Goal: Task Accomplishment & Management: Manage account settings

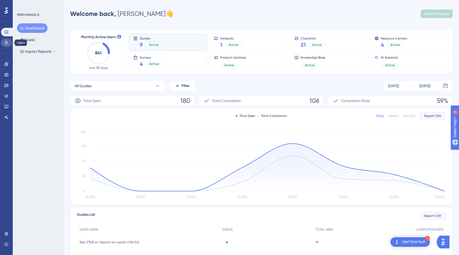
click at [7, 42] on icon at bounding box center [6, 43] width 4 height 4
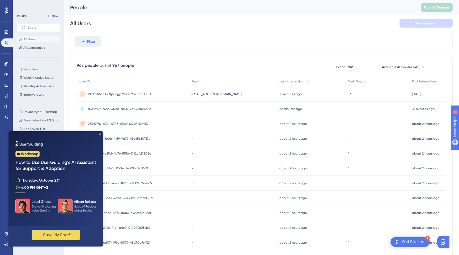
click at [100, 133] on img at bounding box center [55, 178] width 95 height 95
drag, startPoint x: 100, startPoint y: 134, endPoint x: 112, endPoint y: 266, distance: 132.5
click at [100, 134] on icon "Close Preview" at bounding box center [100, 135] width 2 height 2
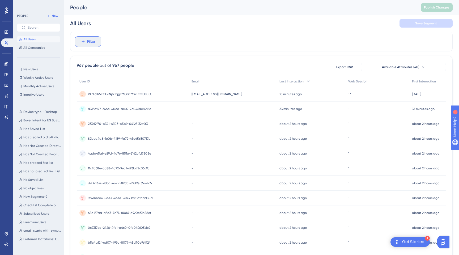
click at [81, 38] on button "Filter" at bounding box center [88, 41] width 27 height 11
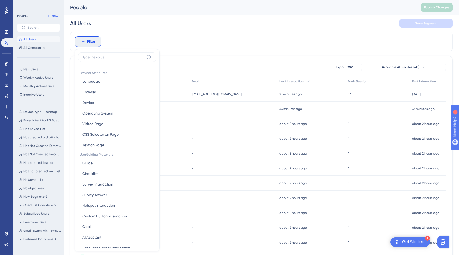
scroll to position [23, 0]
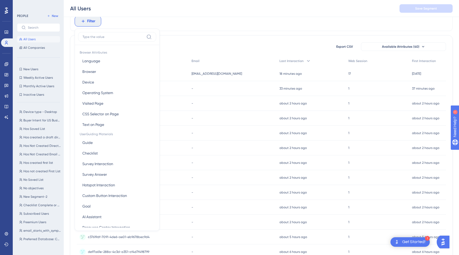
click at [153, 22] on div "Filter Browser Attributes Language Language Browser Browser Device Device Opera…" at bounding box center [261, 21] width 382 height 20
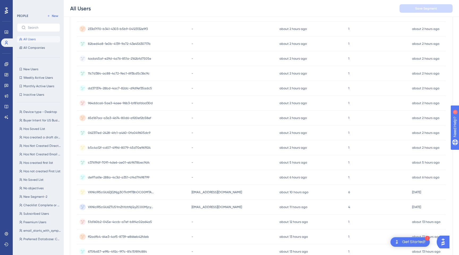
scroll to position [172, 0]
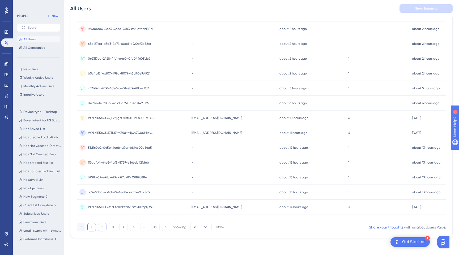
click at [101, 227] on button "2" at bounding box center [102, 227] width 8 height 8
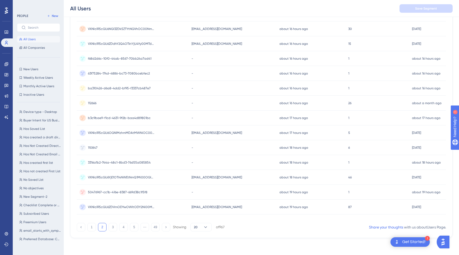
click at [101, 227] on button "2" at bounding box center [102, 227] width 8 height 8
click at [113, 230] on button "3" at bounding box center [113, 227] width 8 height 8
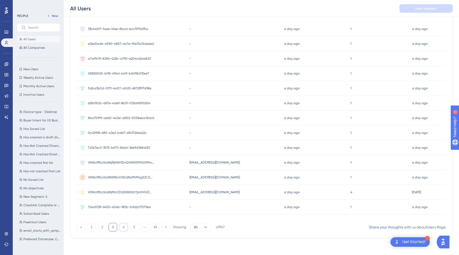
click at [123, 228] on button "4" at bounding box center [123, 227] width 8 height 8
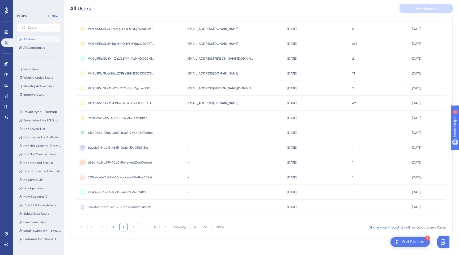
click at [132, 229] on button "5" at bounding box center [134, 227] width 8 height 8
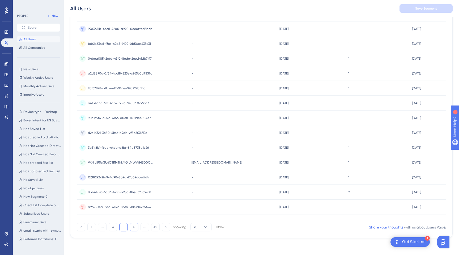
click at [131, 229] on button "6" at bounding box center [134, 227] width 8 height 8
click at [132, 228] on button "7" at bounding box center [134, 227] width 8 height 8
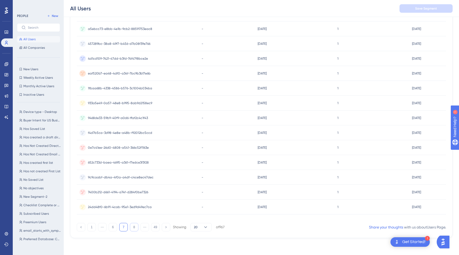
click at [134, 230] on button "8" at bounding box center [134, 227] width 8 height 8
click at [135, 227] on button "9" at bounding box center [134, 227] width 8 height 8
click at [136, 229] on button "10" at bounding box center [134, 227] width 8 height 8
click at [89, 225] on button "1" at bounding box center [91, 227] width 8 height 8
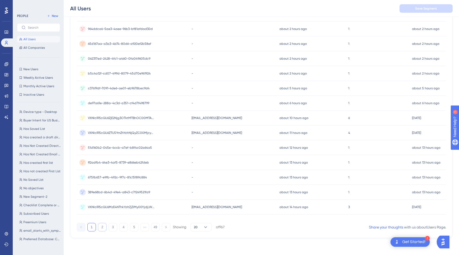
click at [102, 230] on button "2" at bounding box center [102, 227] width 8 height 8
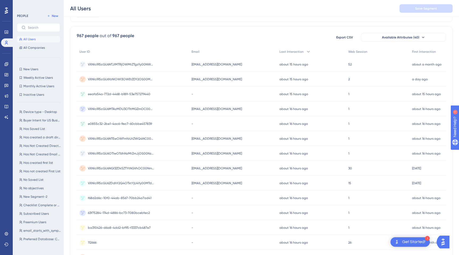
scroll to position [32, 0]
click at [100, 63] on span "VXNlclR5cGU6NTJlMTRjOWMtZTgzYy00NWZmLTkzNzEtM2E3MzI3ZWMzZWU2" at bounding box center [121, 65] width 66 height 4
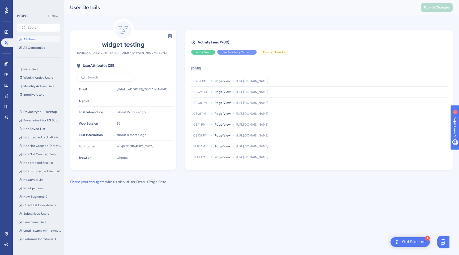
click at [143, 62] on div "widget testing # VXNlclR5cGU6NTJlMTRjOWMtZTgzYy00NWZmLTkzNzEtM2E3MzI3ZWMzZWU2 U…" at bounding box center [123, 101] width 102 height 122
copy span "VXNlclR5cGU6NTJlMTRjOWMtZTgzYy00NWZmLTkzNzEtM2E3MzI3ZWMzZWU2"
click at [220, 0] on html "1 Get Started! Performance Users Engagement Widgets Feedback Product Updates Kn…" at bounding box center [229, 0] width 459 height 0
click at [84, 134] on span "HasCreatedFirstList" at bounding box center [94, 135] width 30 height 4
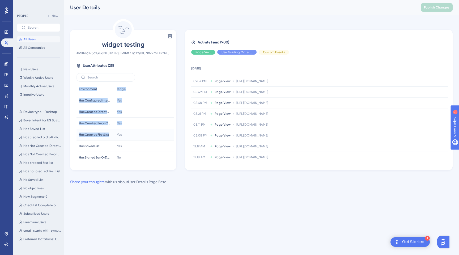
drag, startPoint x: 81, startPoint y: 135, endPoint x: 108, endPoint y: 135, distance: 27.3
click at [108, 135] on div "widget testing # VXNlclR5cGU6NTJlMTRjOWMtZTgzYy00NWZmLTkzNzEtM2E3MzI3ZWMzZWU2 U…" at bounding box center [123, 101] width 102 height 122
click at [108, 135] on div "HasCreatedFirstList HasCreatedFirstList" at bounding box center [95, 135] width 36 height 11
drag, startPoint x: 109, startPoint y: 135, endPoint x: 79, endPoint y: 135, distance: 29.7
click at [79, 135] on div "HasCreatedFirstList HasCreatedFirstList" at bounding box center [95, 135] width 36 height 11
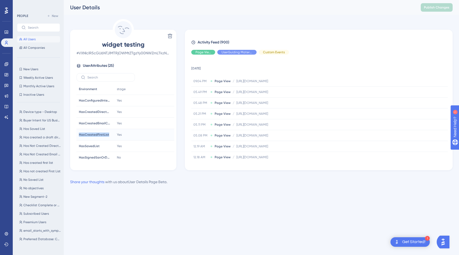
copy span "HasCreatedFirstList"
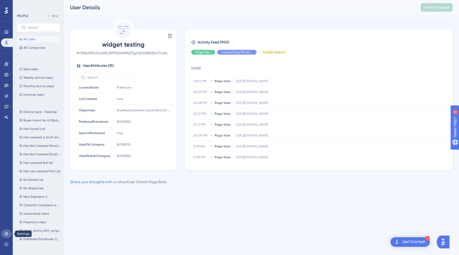
click at [6, 234] on icon at bounding box center [6, 233] width 3 height 3
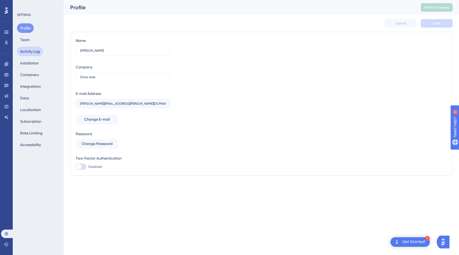
click at [30, 51] on button "Activity Log" at bounding box center [30, 52] width 26 height 10
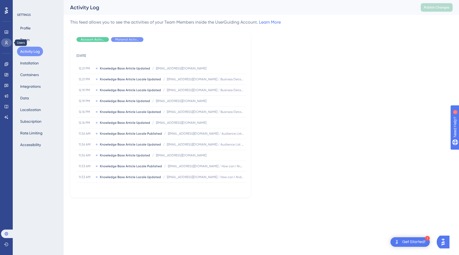
click at [6, 41] on icon at bounding box center [6, 43] width 4 height 4
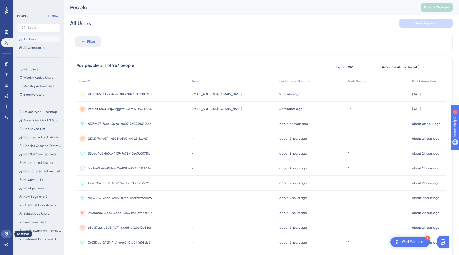
click at [8, 233] on link at bounding box center [6, 234] width 11 height 8
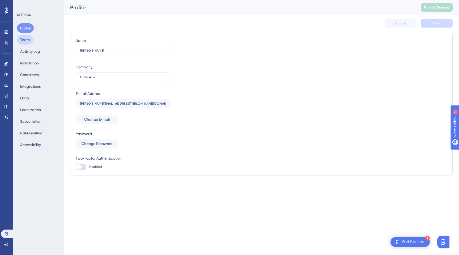
click at [30, 40] on button "Team" at bounding box center [25, 40] width 16 height 10
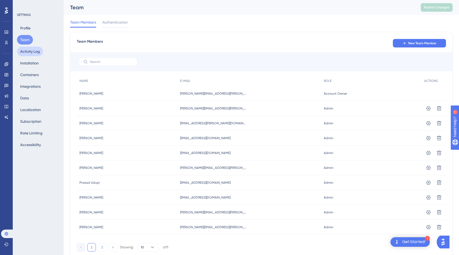
click at [31, 51] on button "Activity Log" at bounding box center [30, 52] width 26 height 10
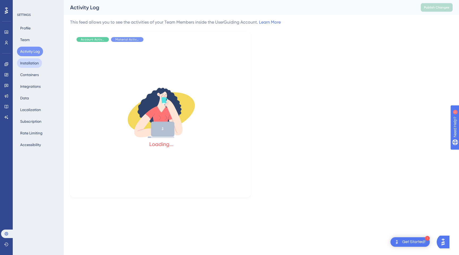
click at [30, 63] on button "Installation" at bounding box center [29, 63] width 25 height 10
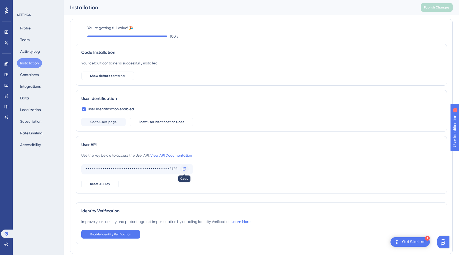
click at [185, 170] on icon at bounding box center [184, 169] width 3 height 3
click at [8, 45] on icon at bounding box center [6, 43] width 4 height 4
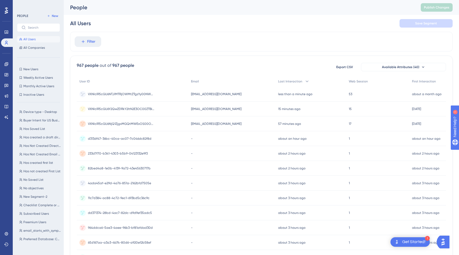
click at [139, 92] on div "VXNlclR5cGU6NTJlMTRjOWMtZTgzYy00NWZmLTkzNzEtM2E3MzI3ZWMzZWU2 VXNlclR5cGU6NTJlMT…" at bounding box center [121, 94] width 66 height 15
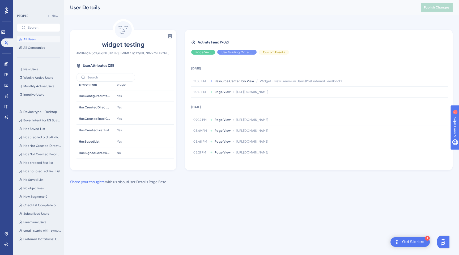
click at [34, 38] on span "All Users" at bounding box center [29, 39] width 12 height 4
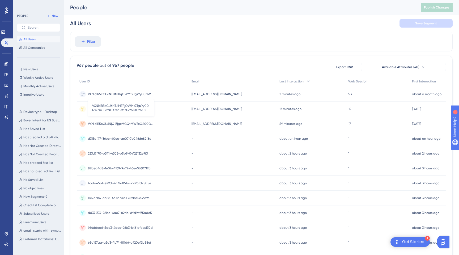
click at [123, 96] on span "VXNlclR5cGU6NTJlMTRjOWMtZTgzYy00NWZmLTkzNzEtM2E3MzI3ZWMzZWU2" at bounding box center [121, 94] width 66 height 4
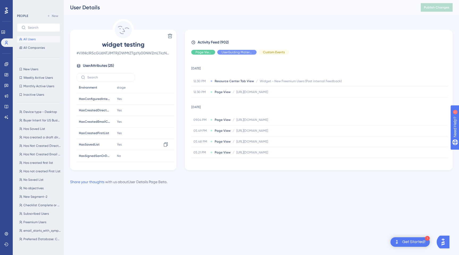
scroll to position [107, 0]
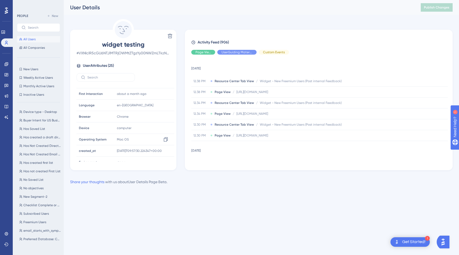
scroll to position [33, 0]
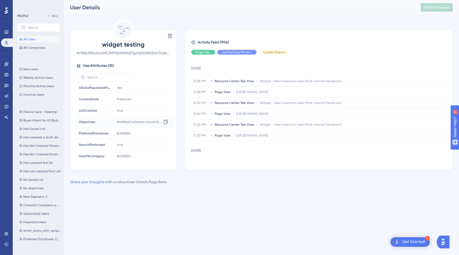
scroll to position [207, 0]
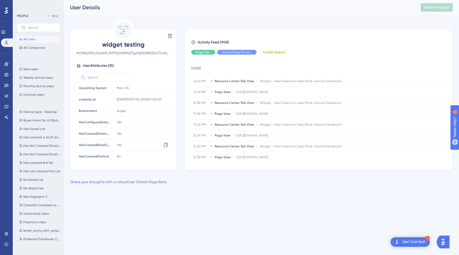
scroll to position [92, 0]
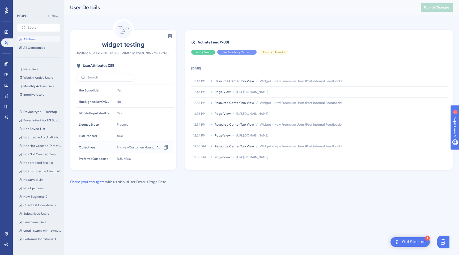
scroll to position [186, 0]
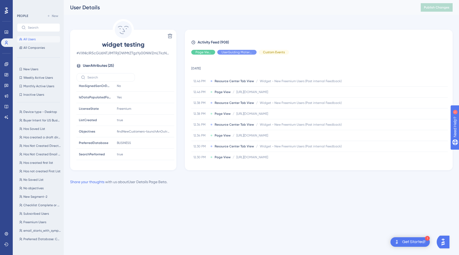
click at [36, 39] on button "All Users" at bounding box center [38, 39] width 43 height 6
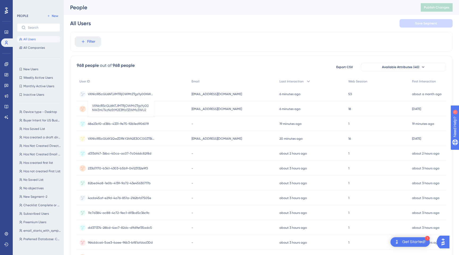
click at [125, 94] on span "VXNlclR5cGU6NTJlMTRjOWMtZTgzYy00NWZmLTkzNzEtM2E3MzI3ZWMzZWU2" at bounding box center [121, 94] width 66 height 4
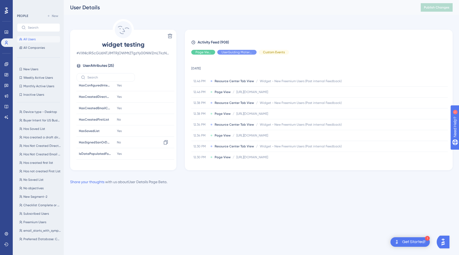
scroll to position [113, 0]
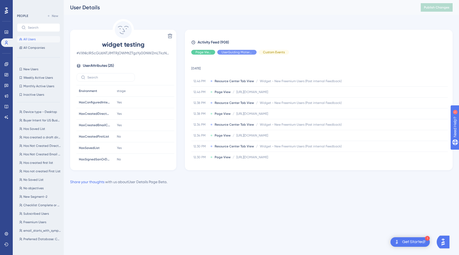
click at [39, 40] on button "All Users" at bounding box center [38, 39] width 43 height 6
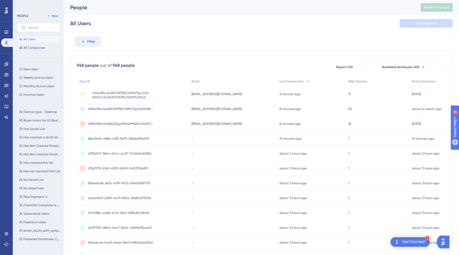
click at [110, 109] on span "VXNlclR5cGU6NTJlMTRjOWMtZTgzYy00NWZmLTkzNzEtM2E3MzI3ZWMzZWU2" at bounding box center [121, 109] width 66 height 4
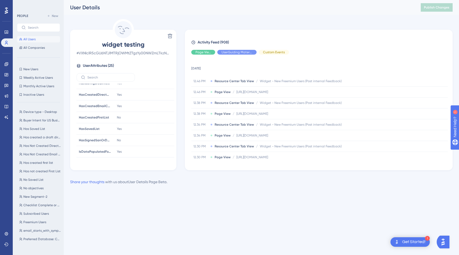
scroll to position [207, 0]
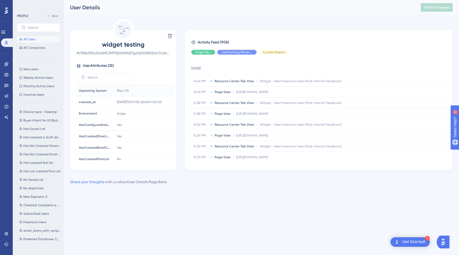
scroll to position [114, 0]
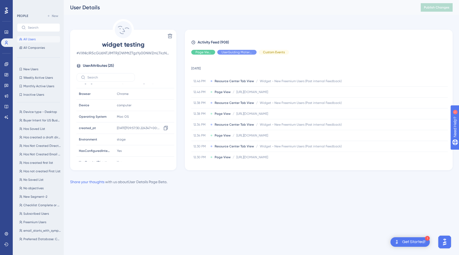
scroll to position [34, 0]
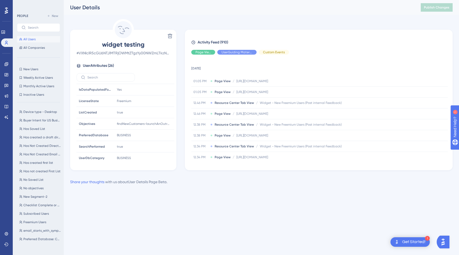
scroll to position [219, 0]
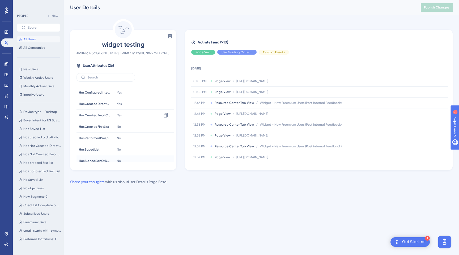
scroll to position [118, 0]
